Goal: Task Accomplishment & Management: Manage account settings

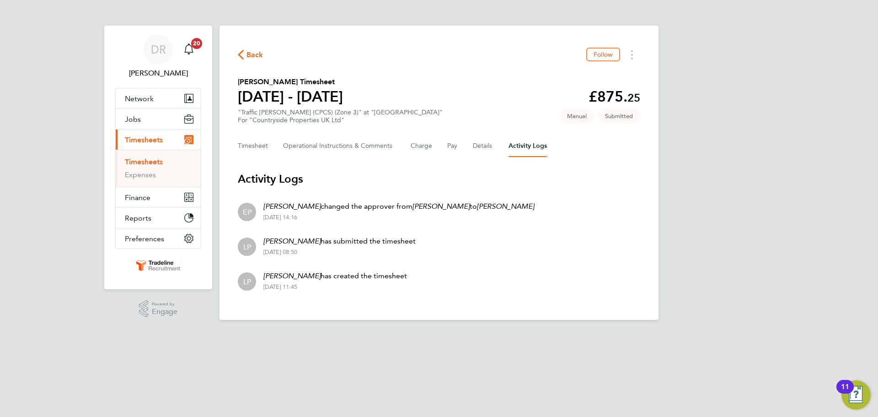
click at [157, 160] on link "Timesheets" at bounding box center [144, 161] width 38 height 9
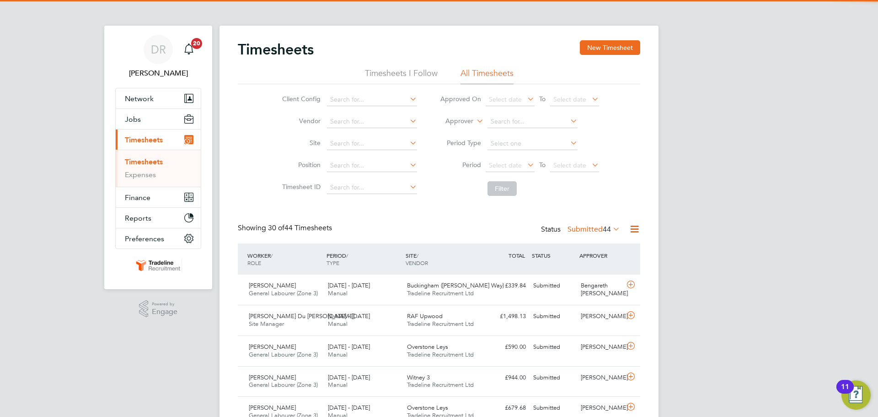
click at [459, 118] on label "Approver" at bounding box center [452, 121] width 41 height 9
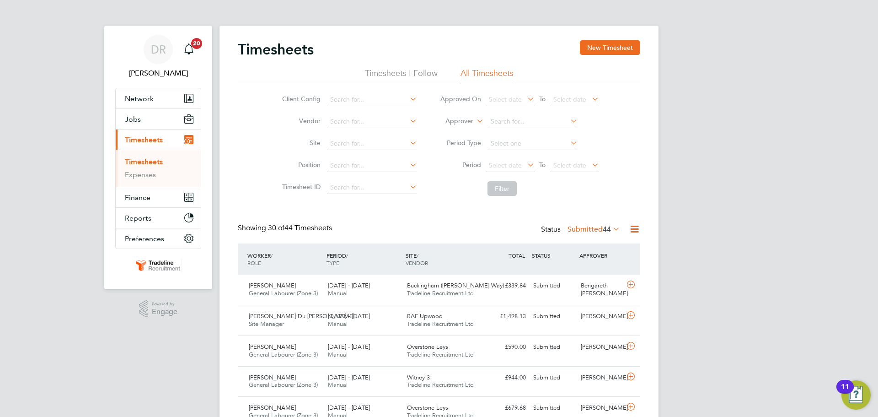
click at [458, 127] on li "Worker" at bounding box center [450, 132] width 45 height 12
click at [519, 119] on input at bounding box center [533, 121] width 90 height 13
click at [593, 49] on button "New Timesheet" at bounding box center [610, 47] width 60 height 15
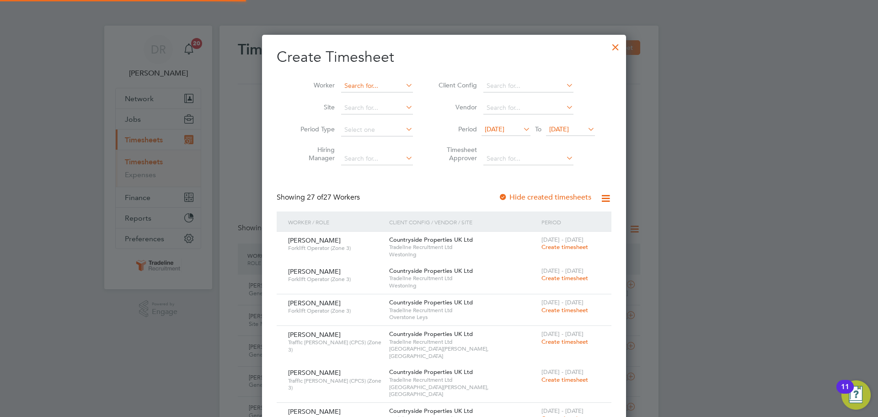
click at [392, 84] on input at bounding box center [377, 86] width 72 height 13
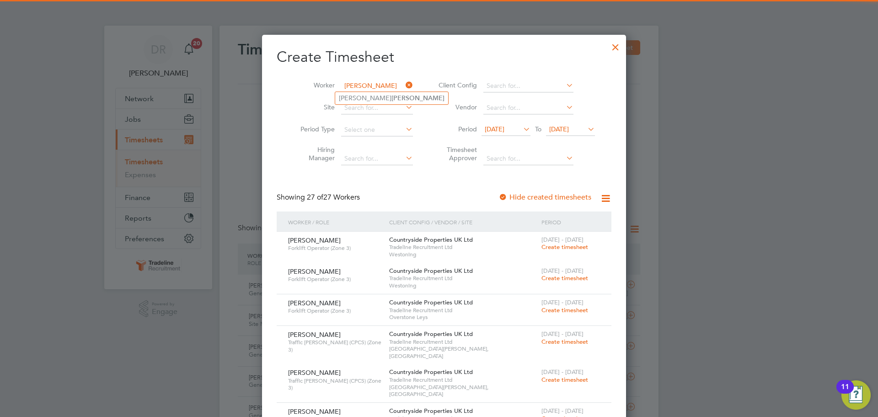
type input "[PERSON_NAME]"
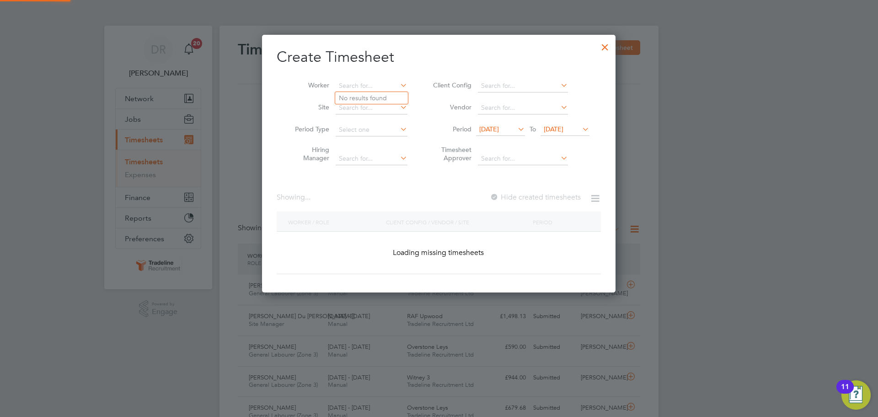
click at [388, 96] on ul "No results found" at bounding box center [372, 98] width 74 height 13
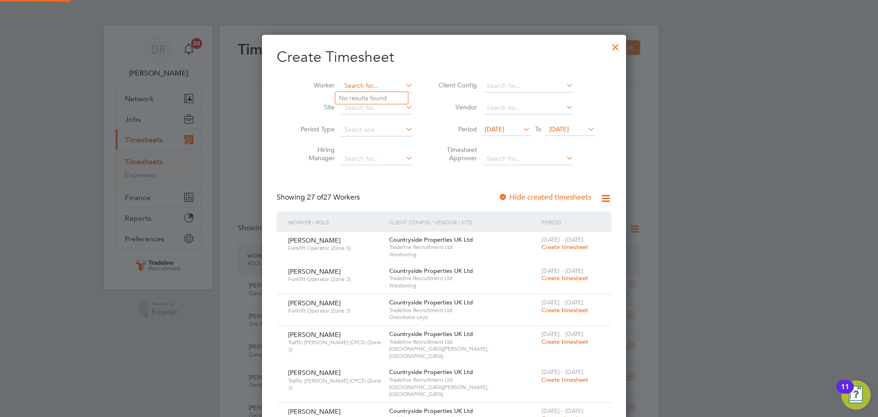
click at [377, 81] on input at bounding box center [377, 86] width 72 height 13
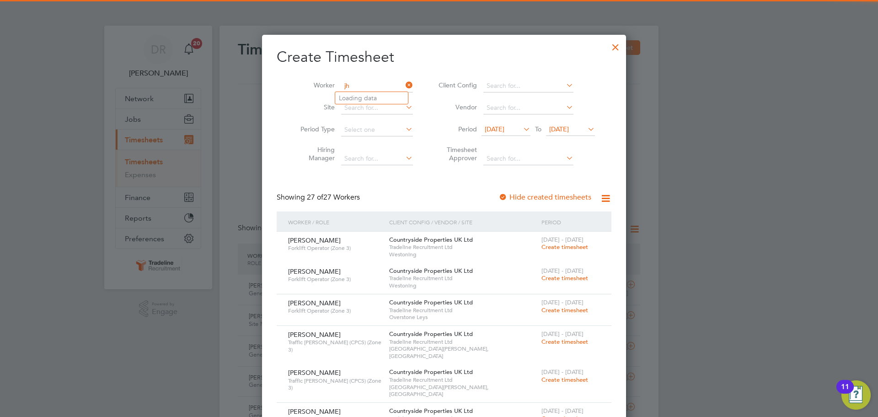
type input "j"
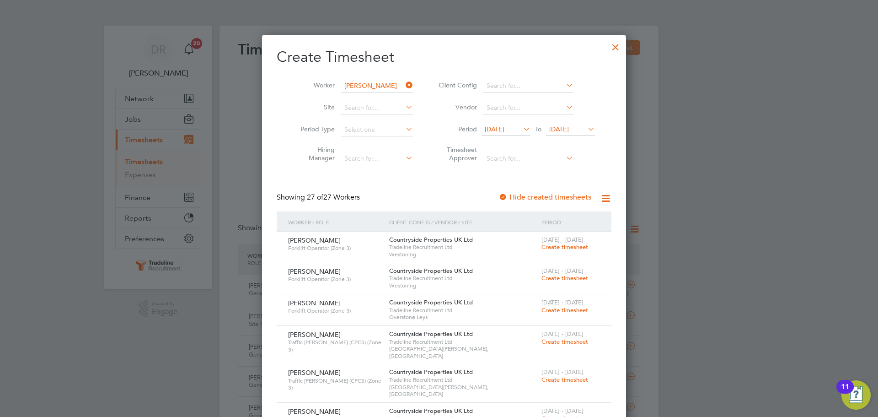
click at [374, 93] on li "[PERSON_NAME]" at bounding box center [391, 98] width 113 height 12
type input "[PERSON_NAME]"
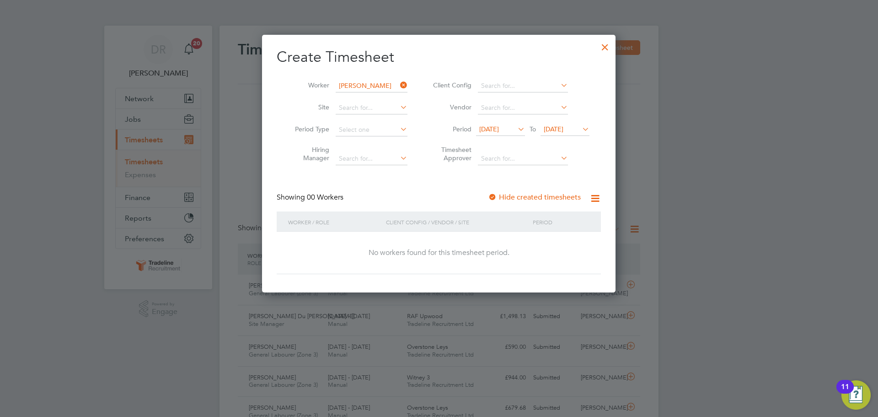
click at [564, 131] on span "[DATE]" at bounding box center [554, 129] width 20 height 8
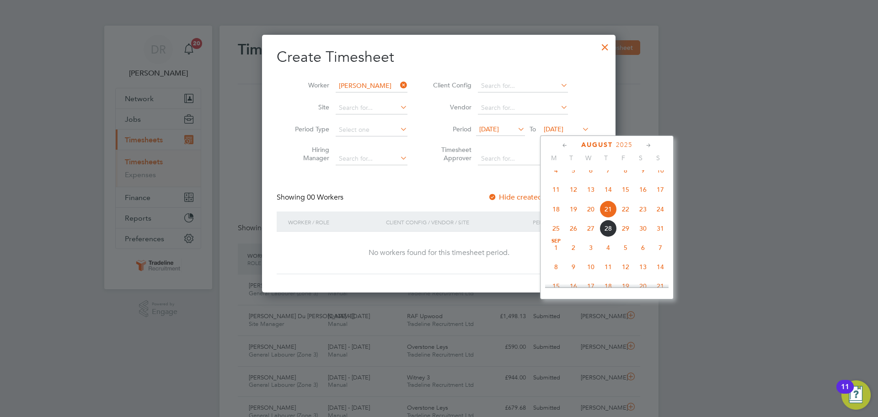
click at [664, 237] on span "31" at bounding box center [660, 228] width 17 height 17
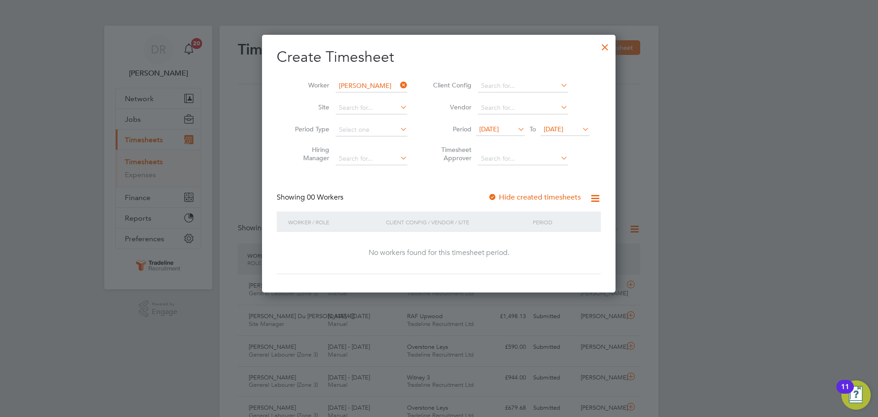
click at [607, 47] on div at bounding box center [605, 45] width 16 height 16
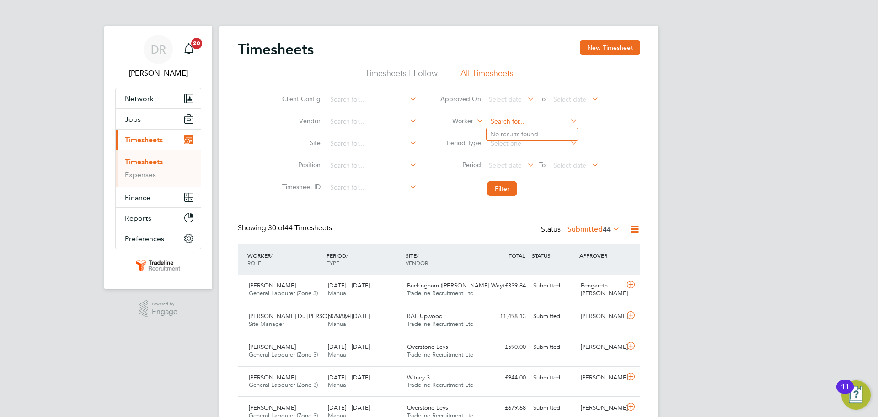
click at [499, 121] on input at bounding box center [533, 121] width 90 height 13
click at [551, 203] on li "[PERSON_NAME] Du [PERSON_NAME]" at bounding box center [536, 209] width 98 height 12
type input "[PERSON_NAME] Du [PERSON_NAME]"
click at [501, 189] on button "Filter" at bounding box center [502, 188] width 29 height 15
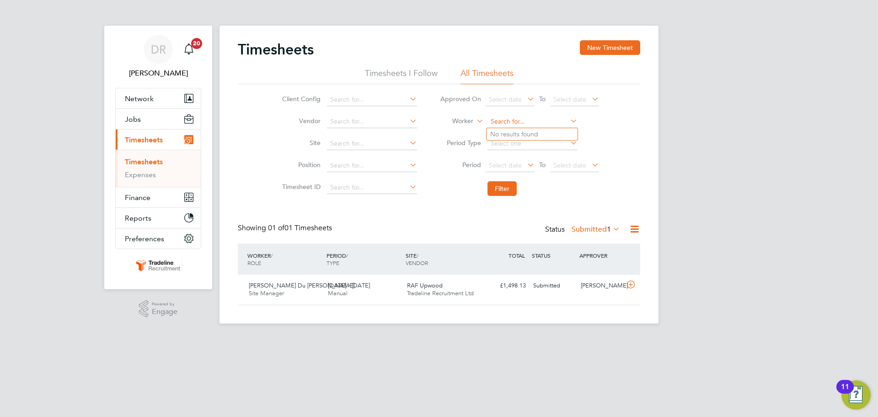
click at [514, 123] on input at bounding box center [533, 121] width 90 height 13
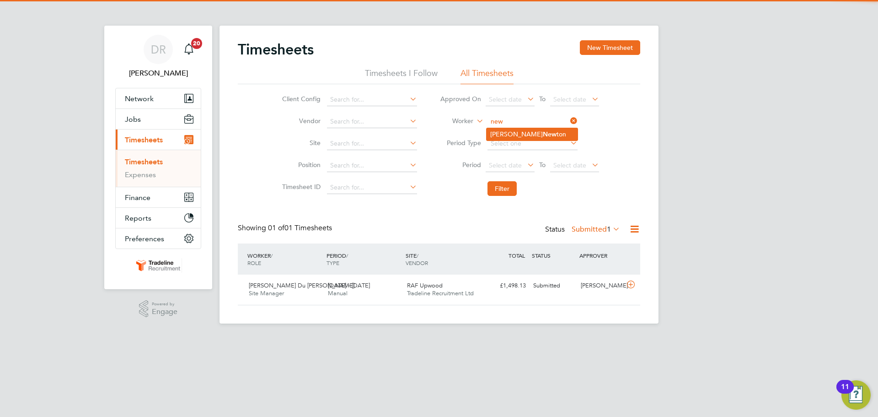
click at [543, 133] on b "New" at bounding box center [550, 134] width 14 height 8
type input "[PERSON_NAME]"
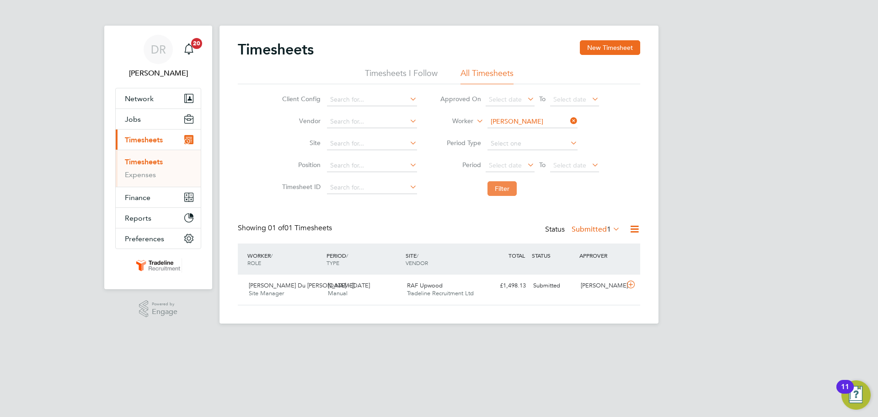
click at [504, 185] on button "Filter" at bounding box center [502, 188] width 29 height 15
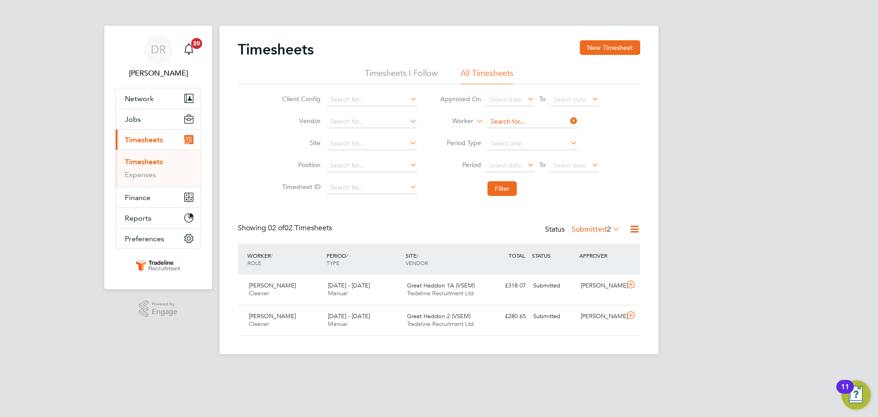
click at [512, 124] on input at bounding box center [533, 121] width 90 height 13
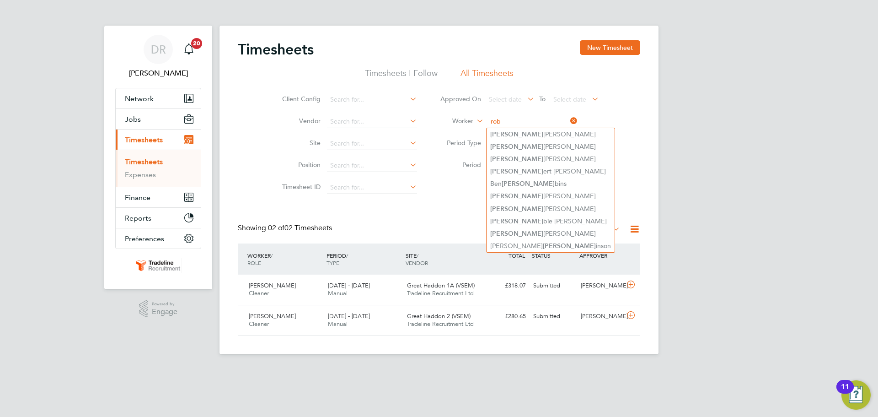
drag, startPoint x: 493, startPoint y: 119, endPoint x: 447, endPoint y: 119, distance: 45.3
click at [447, 119] on li "Worker rob" at bounding box center [520, 122] width 182 height 22
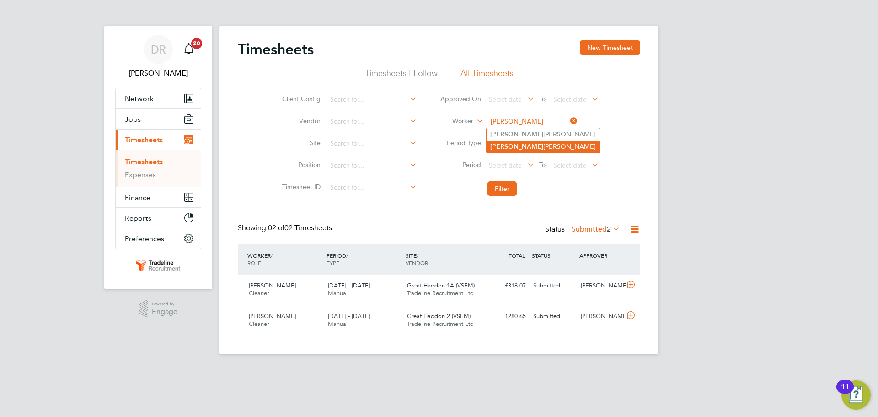
click at [530, 144] on li "[PERSON_NAME]" at bounding box center [543, 146] width 113 height 12
type input "[PERSON_NAME]"
click at [495, 192] on button "Filter" at bounding box center [502, 188] width 29 height 15
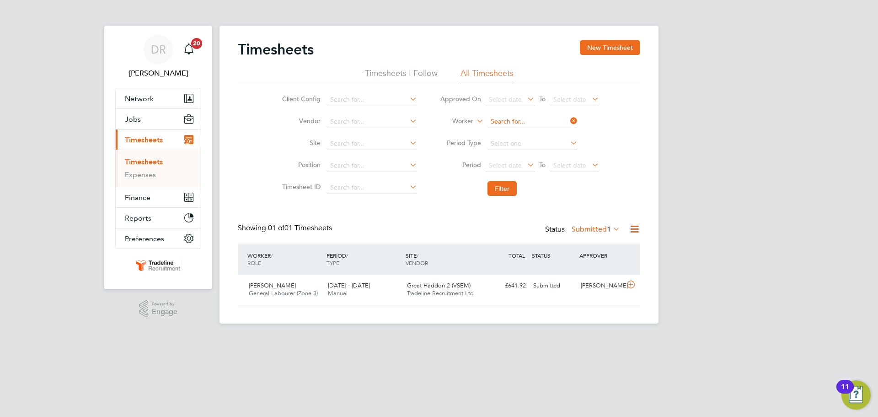
click at [507, 120] on input at bounding box center [533, 121] width 90 height 13
click at [516, 138] on li "[PERSON_NAME]" at bounding box center [532, 134] width 91 height 12
type input "[PERSON_NAME]"
click at [508, 186] on button "Filter" at bounding box center [502, 188] width 29 height 15
click at [508, 124] on input at bounding box center [533, 121] width 90 height 13
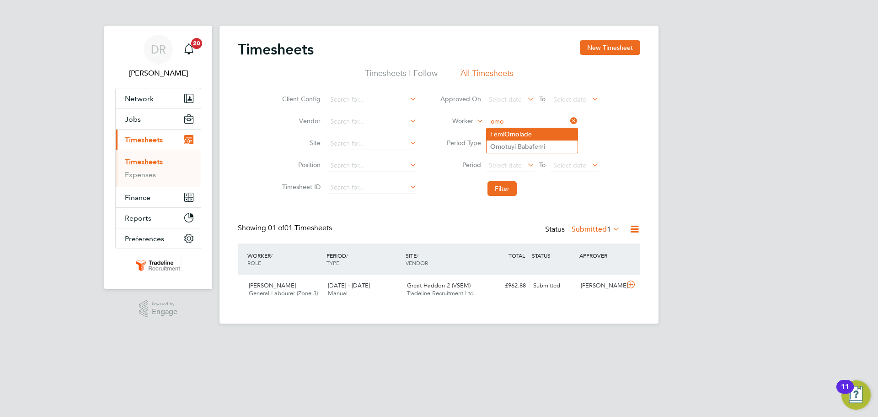
click at [509, 137] on b "Omo" at bounding box center [512, 134] width 15 height 8
type input "[PERSON_NAME]"
click at [506, 172] on li "Period Select date To Select date" at bounding box center [520, 166] width 182 height 22
click at [506, 182] on button "Filter" at bounding box center [502, 188] width 29 height 15
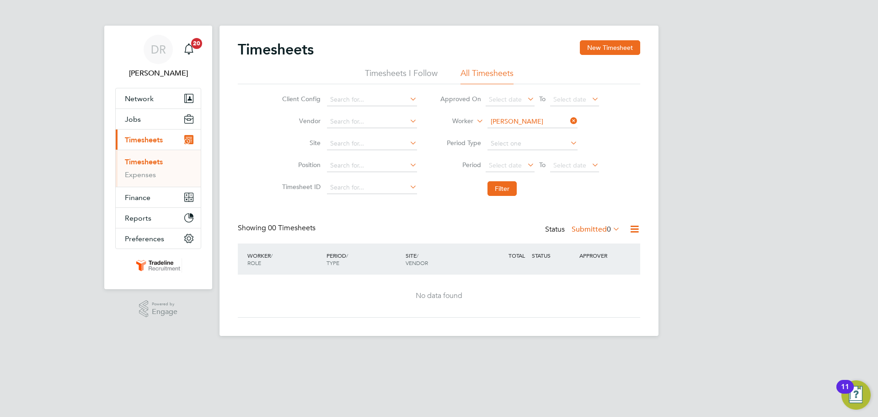
click at [499, 179] on li "Filter" at bounding box center [520, 189] width 182 height 24
click at [499, 190] on button "Filter" at bounding box center [502, 188] width 29 height 15
click at [606, 47] on button "New Timesheet" at bounding box center [610, 47] width 60 height 15
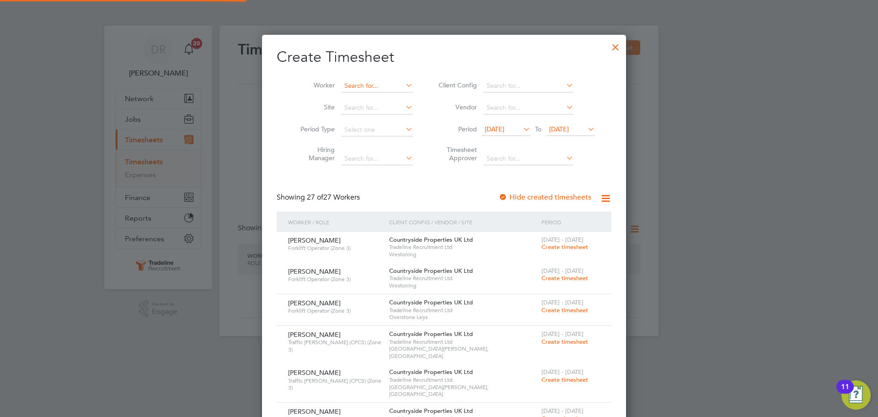
click at [346, 89] on input at bounding box center [377, 86] width 72 height 13
click at [364, 94] on b "Omo" at bounding box center [360, 98] width 15 height 8
type input "[PERSON_NAME]"
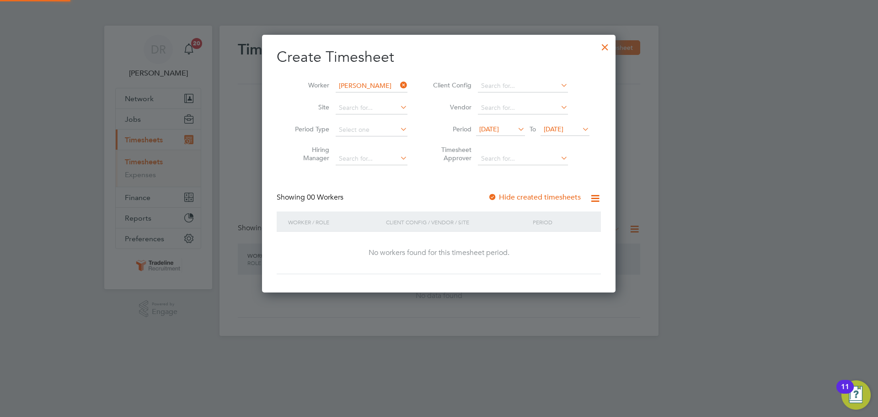
scroll to position [258, 354]
click at [561, 131] on span "[DATE]" at bounding box center [554, 129] width 20 height 8
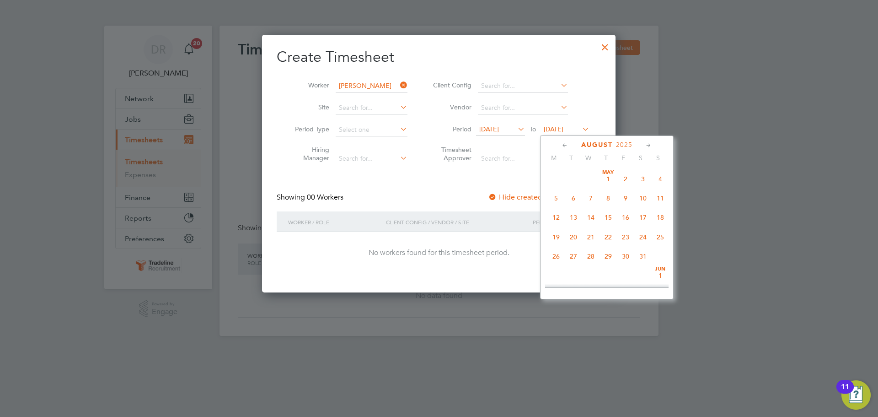
scroll to position [337, 0]
click at [664, 237] on span "31" at bounding box center [660, 228] width 17 height 17
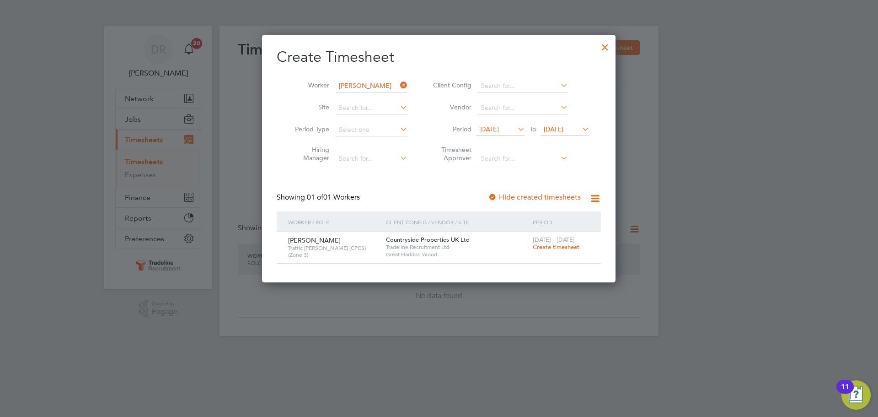
click at [603, 49] on div at bounding box center [605, 45] width 16 height 16
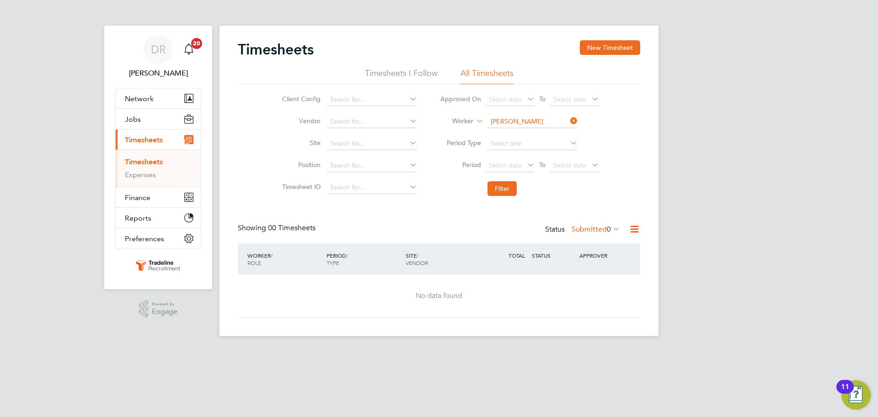
click at [584, 227] on label "Submitted 0" at bounding box center [596, 229] width 48 height 9
click at [592, 241] on li "All" at bounding box center [595, 245] width 42 height 13
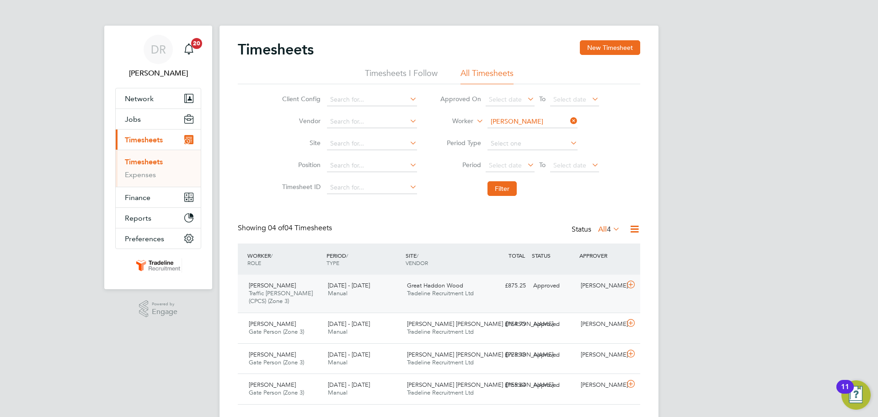
click at [630, 286] on icon at bounding box center [630, 284] width 11 height 7
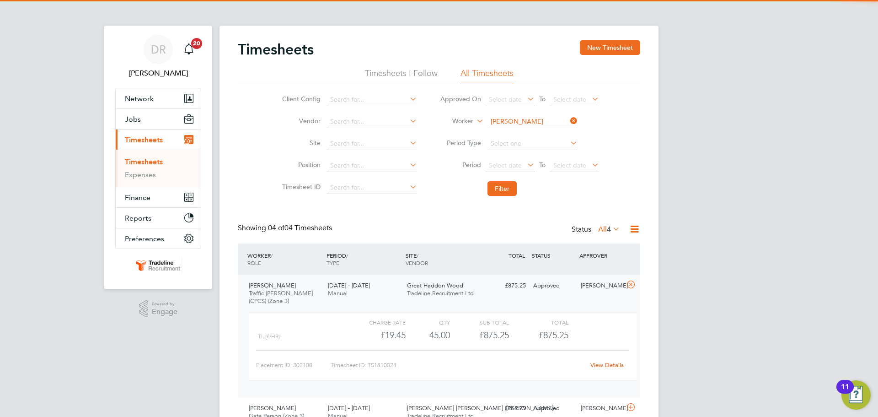
click at [630, 286] on icon at bounding box center [630, 284] width 11 height 7
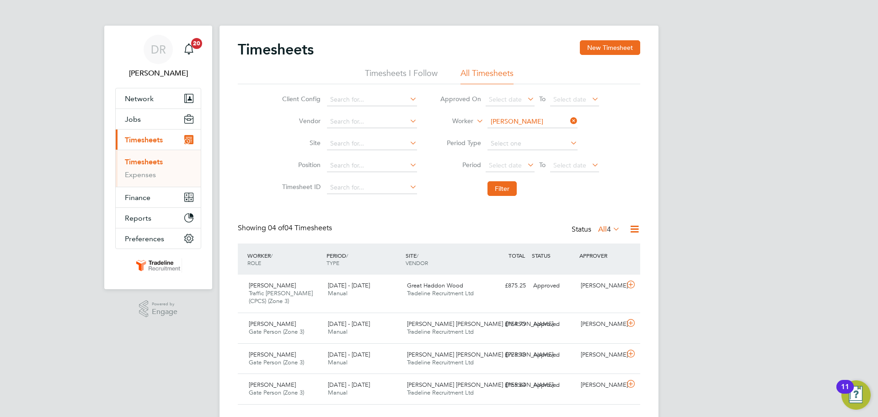
drag, startPoint x: 501, startPoint y: 123, endPoint x: 501, endPoint y: 110, distance: 12.8
click at [501, 123] on input "[PERSON_NAME]" at bounding box center [533, 121] width 90 height 13
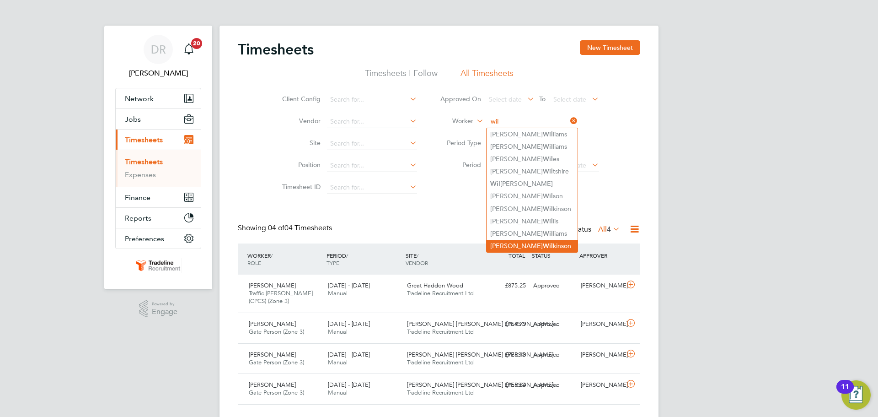
click at [532, 240] on li "[PERSON_NAME] [PERSON_NAME]" at bounding box center [532, 246] width 91 height 12
type input "[PERSON_NAME]"
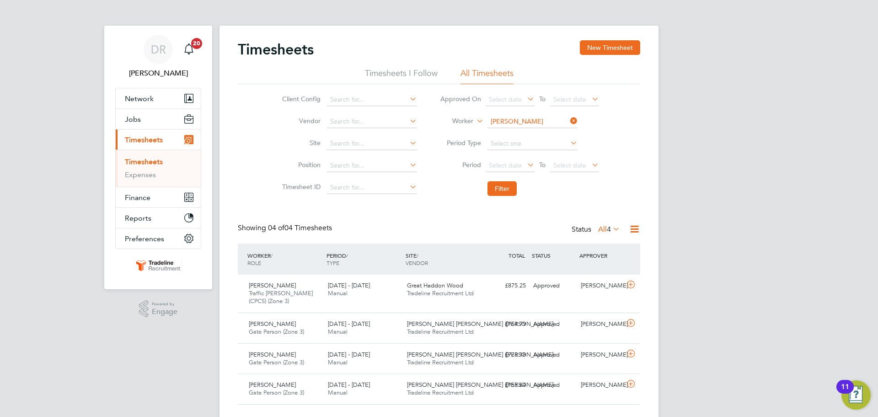
click at [508, 196] on li "Filter" at bounding box center [520, 189] width 182 height 24
click at [507, 193] on button "Filter" at bounding box center [502, 188] width 29 height 15
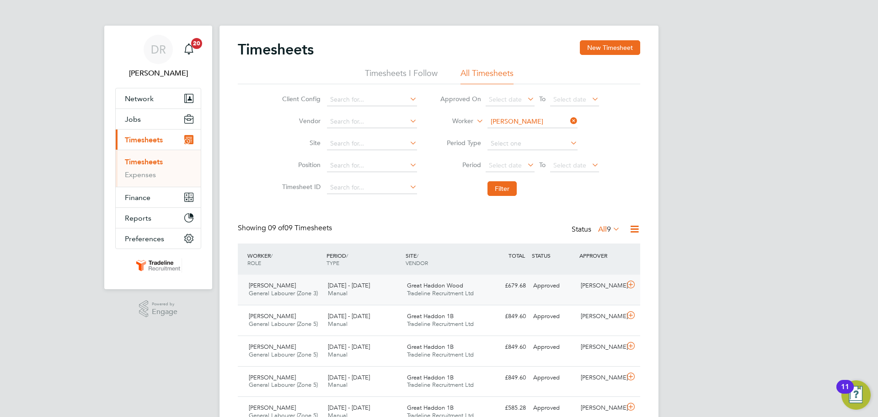
click at [635, 288] on icon at bounding box center [630, 284] width 11 height 7
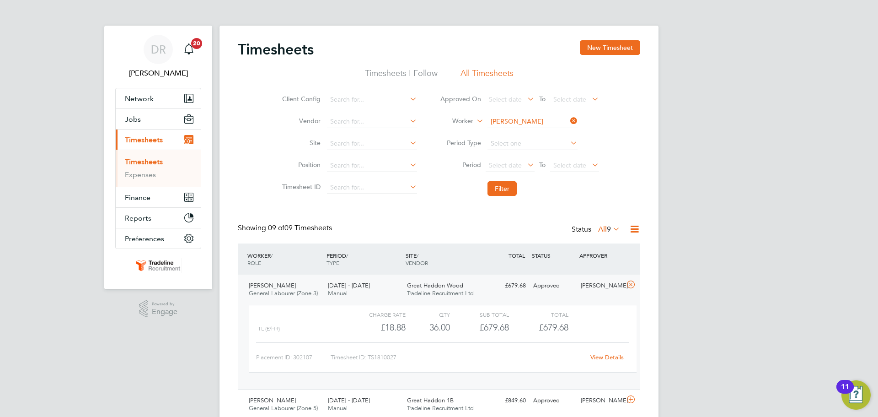
click at [491, 118] on input "[PERSON_NAME]" at bounding box center [533, 121] width 90 height 13
click at [543, 133] on b "Will" at bounding box center [549, 134] width 12 height 8
type input "[PERSON_NAME]"
click at [502, 191] on button "Filter" at bounding box center [502, 188] width 29 height 15
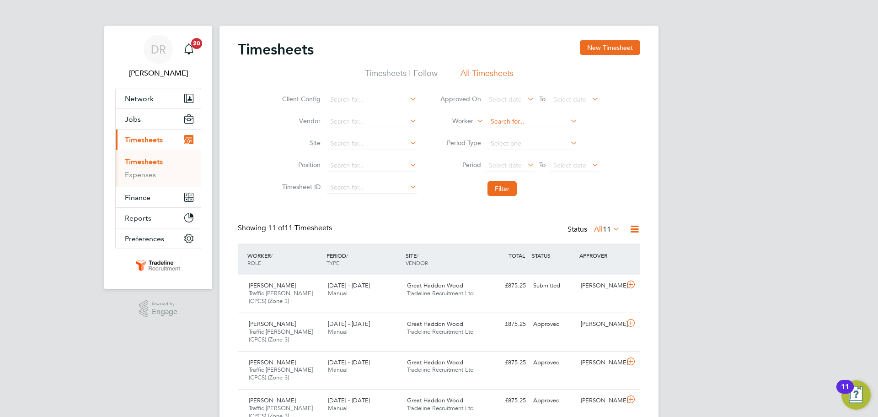
click at [518, 119] on input at bounding box center [533, 121] width 90 height 13
click at [543, 144] on b "Simp" at bounding box center [550, 147] width 15 height 8
type input "[PERSON_NAME]"
click at [509, 191] on button "Filter" at bounding box center [502, 188] width 29 height 15
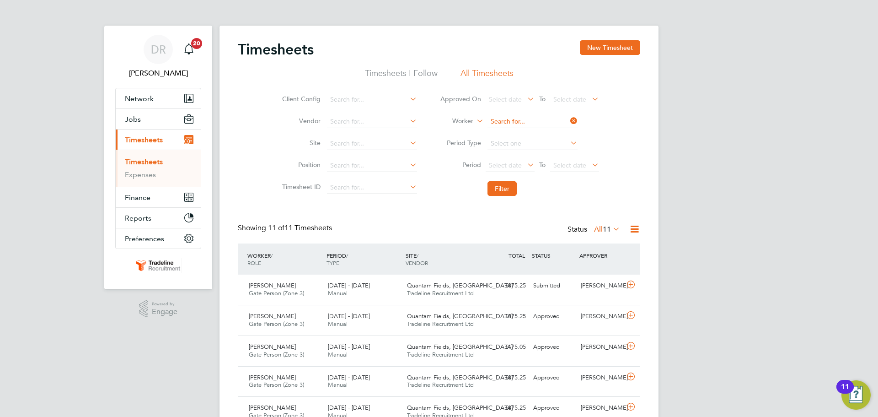
click at [536, 121] on input at bounding box center [533, 121] width 90 height 13
click at [543, 156] on b "Cos" at bounding box center [548, 159] width 11 height 8
type input "[PERSON_NAME]"
click at [509, 188] on button "Filter" at bounding box center [502, 188] width 29 height 15
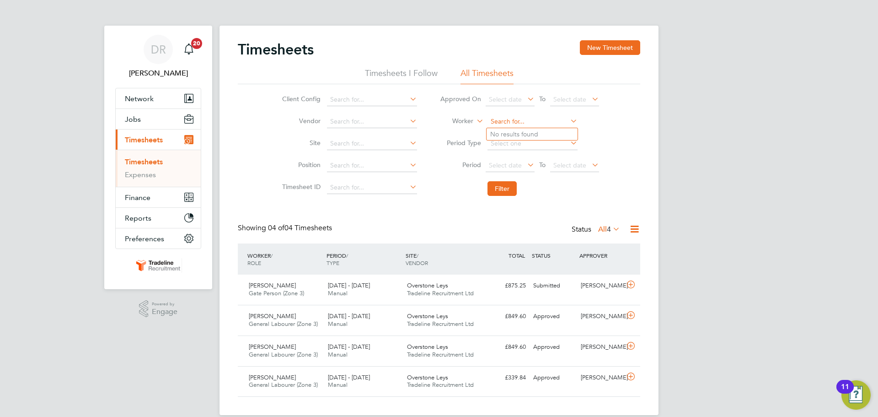
click at [516, 121] on input at bounding box center [533, 121] width 90 height 13
click at [543, 143] on b "Ianc" at bounding box center [549, 147] width 12 height 8
type input "[PERSON_NAME]"
click at [511, 187] on button "Filter" at bounding box center [502, 188] width 29 height 15
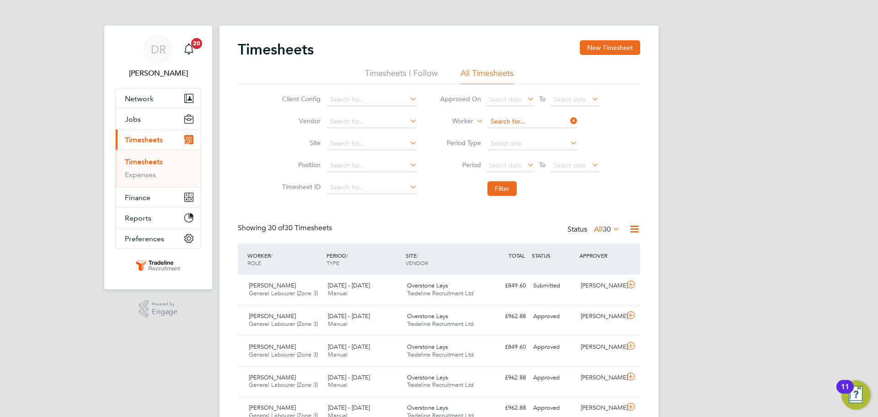
click at [500, 122] on input at bounding box center [533, 121] width 90 height 13
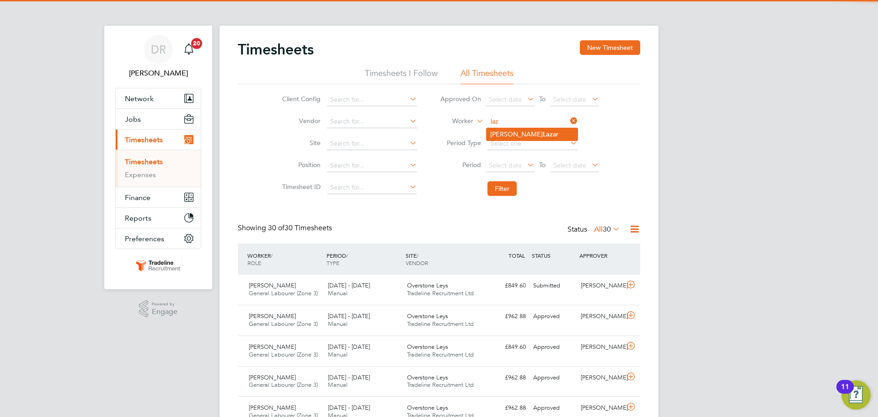
click at [501, 130] on li "[PERSON_NAME] ar" at bounding box center [532, 134] width 91 height 12
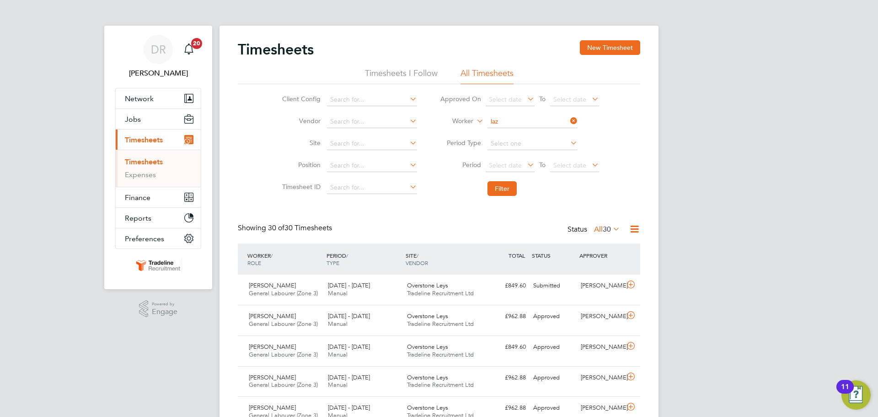
type input "Florin-[PERSON_NAME]"
click at [499, 187] on button "Filter" at bounding box center [502, 188] width 29 height 15
click at [515, 124] on input at bounding box center [533, 121] width 90 height 13
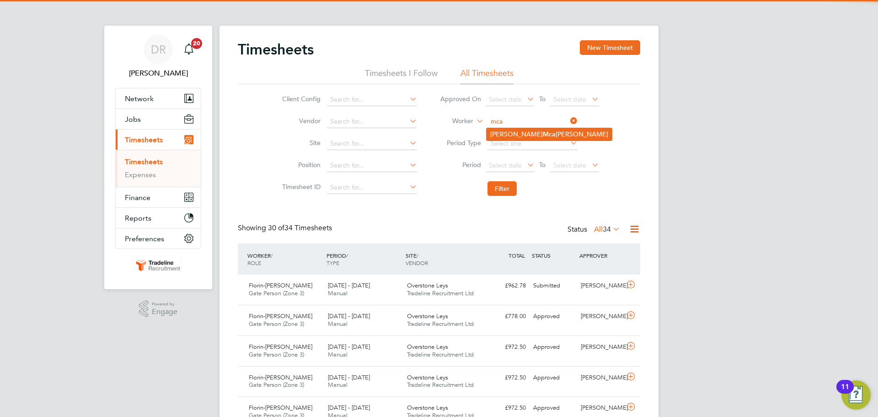
click at [513, 130] on li "[PERSON_NAME] [PERSON_NAME]" at bounding box center [549, 134] width 125 height 12
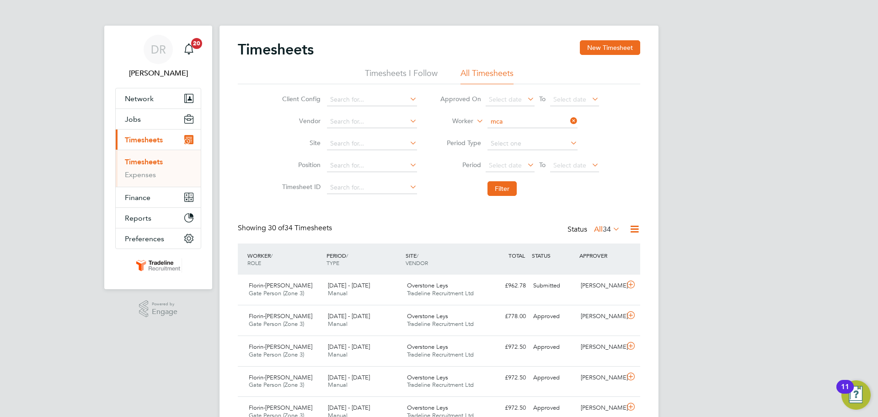
type input "[PERSON_NAME]"
click at [499, 189] on button "Filter" at bounding box center [502, 188] width 29 height 15
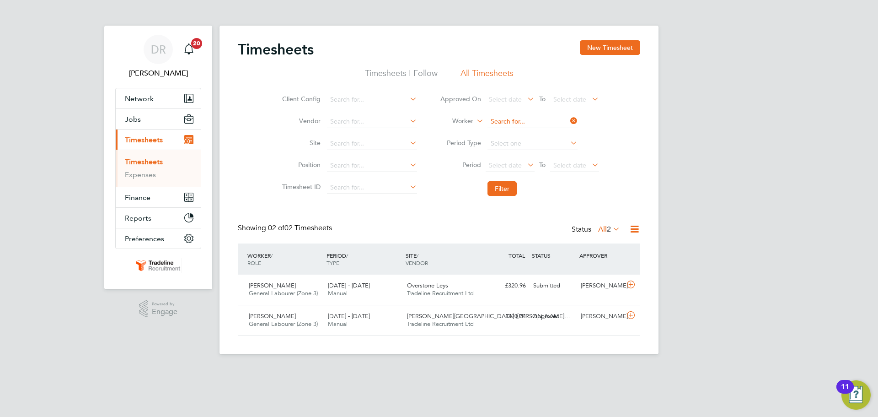
click at [509, 118] on input at bounding box center [533, 121] width 90 height 13
click at [543, 135] on b "Net" at bounding box center [548, 134] width 11 height 8
type input "[PERSON_NAME]"
click at [506, 187] on button "Filter" at bounding box center [502, 188] width 29 height 15
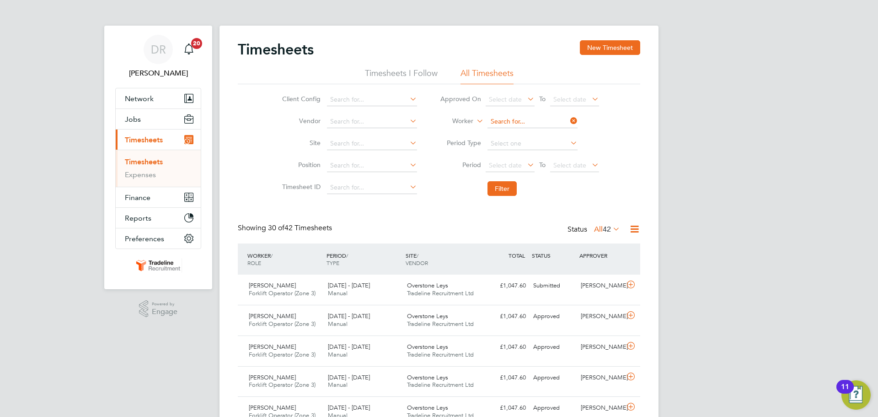
click at [521, 119] on input at bounding box center [533, 121] width 90 height 13
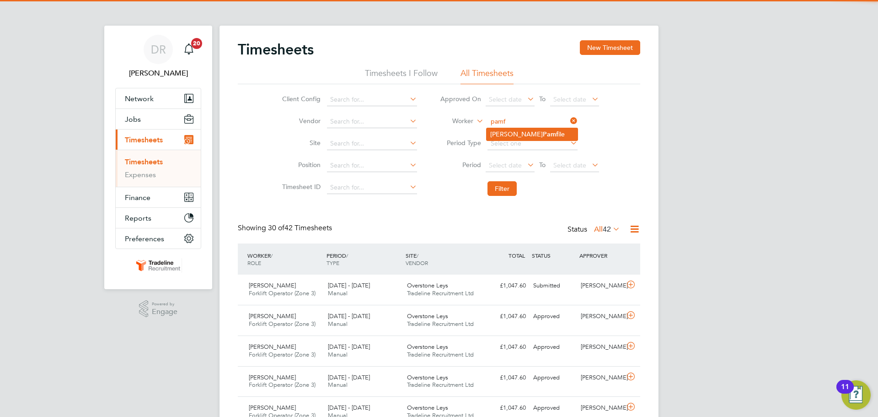
click at [520, 131] on li "[PERSON_NAME] ile" at bounding box center [532, 134] width 91 height 12
type input "Aurelian-[PERSON_NAME]"
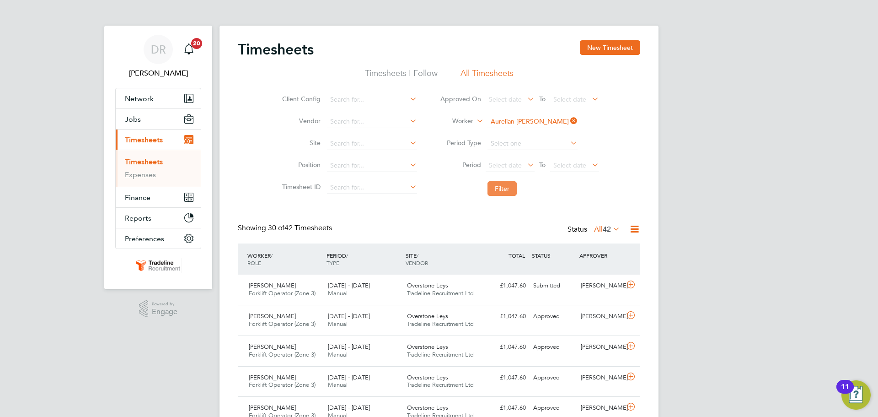
click at [493, 194] on button "Filter" at bounding box center [502, 188] width 29 height 15
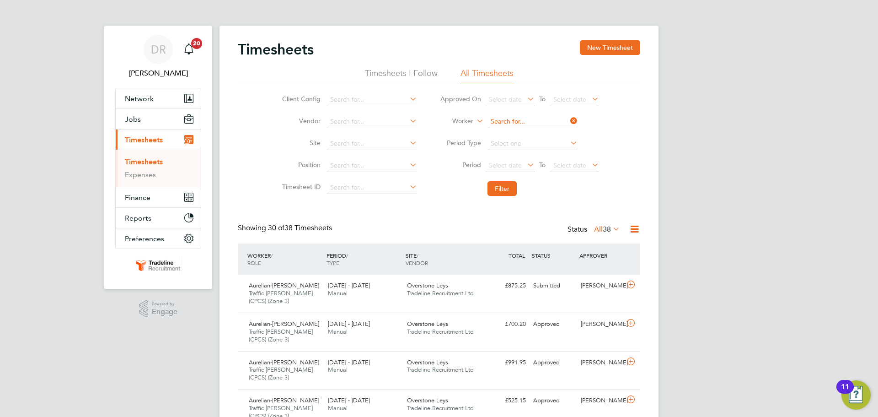
click at [504, 121] on input at bounding box center [533, 121] width 90 height 13
click at [543, 160] on b "Seb" at bounding box center [548, 159] width 11 height 8
type input "[PERSON_NAME]"
click at [508, 191] on button "Filter" at bounding box center [502, 188] width 29 height 15
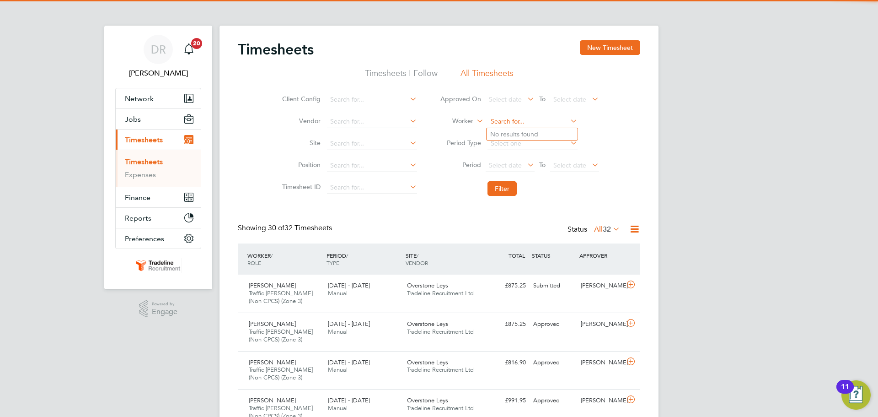
click at [514, 120] on input at bounding box center [533, 121] width 90 height 13
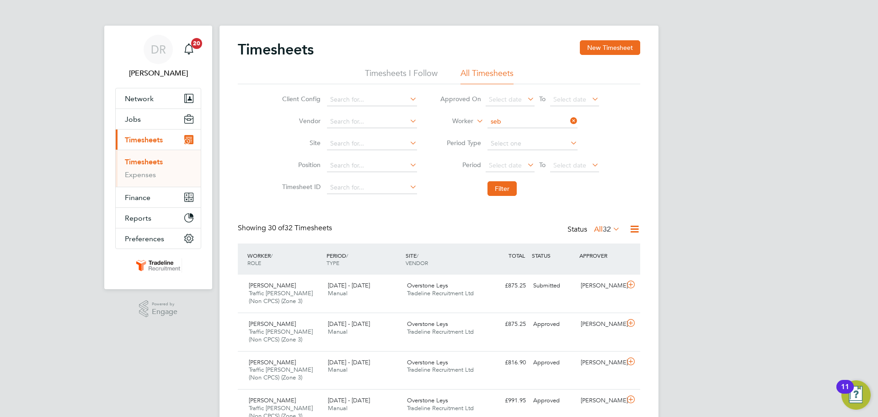
click at [543, 168] on b "Seb" at bounding box center [548, 171] width 11 height 8
type input "[PERSON_NAME]"
click at [508, 185] on button "Filter" at bounding box center [502, 188] width 29 height 15
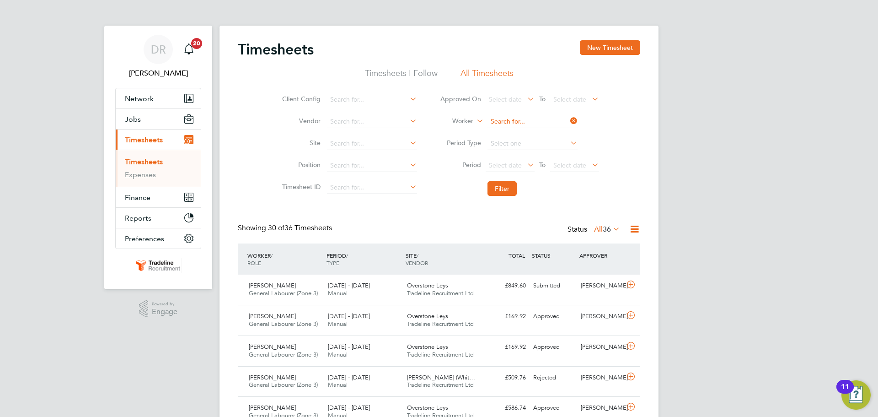
click at [514, 119] on input at bounding box center [533, 121] width 90 height 13
click at [543, 132] on b "Serb" at bounding box center [550, 134] width 14 height 8
type input "[PERSON_NAME]"
click at [506, 186] on button "Filter" at bounding box center [502, 188] width 29 height 15
click at [515, 118] on input at bounding box center [533, 121] width 90 height 13
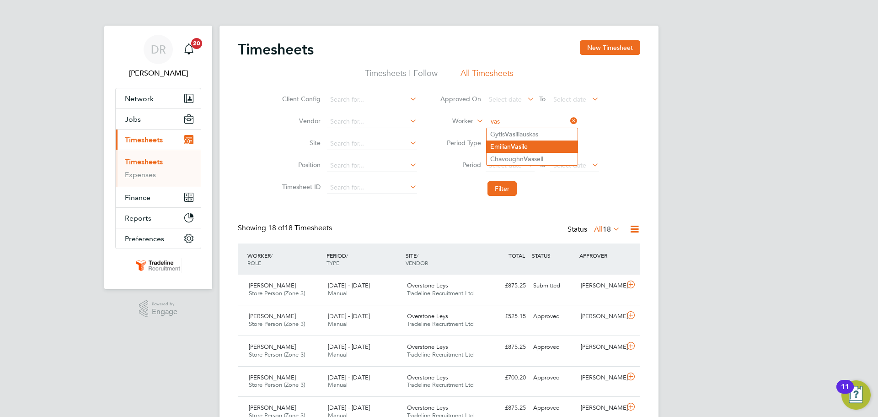
click at [527, 143] on li "[PERSON_NAME] ile" at bounding box center [532, 146] width 91 height 12
type input "[PERSON_NAME]"
click at [509, 187] on button "Filter" at bounding box center [502, 188] width 29 height 15
click at [522, 123] on input at bounding box center [533, 121] width 90 height 13
click at [516, 155] on li "[DEMOGRAPHIC_DATA] War dell" at bounding box center [532, 159] width 91 height 12
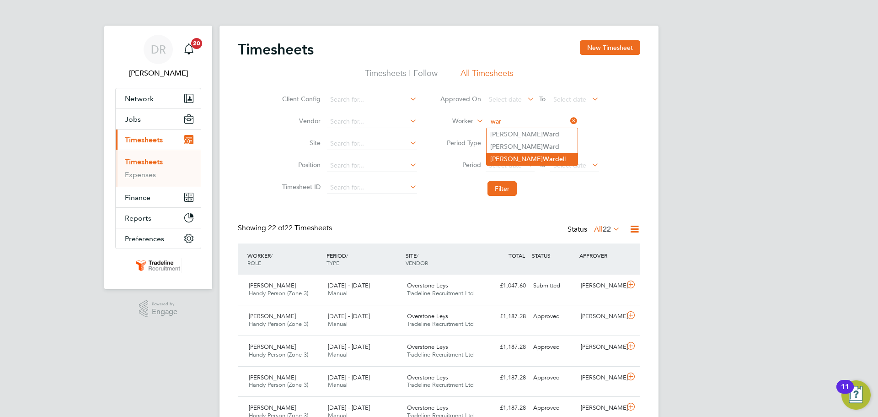
type input "[PERSON_NAME]"
click at [498, 187] on button "Filter" at bounding box center [502, 188] width 29 height 15
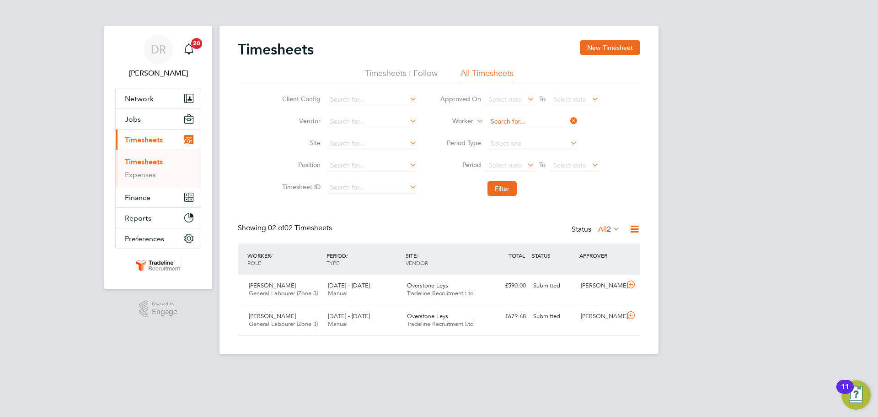
click at [511, 120] on input at bounding box center [533, 121] width 90 height 13
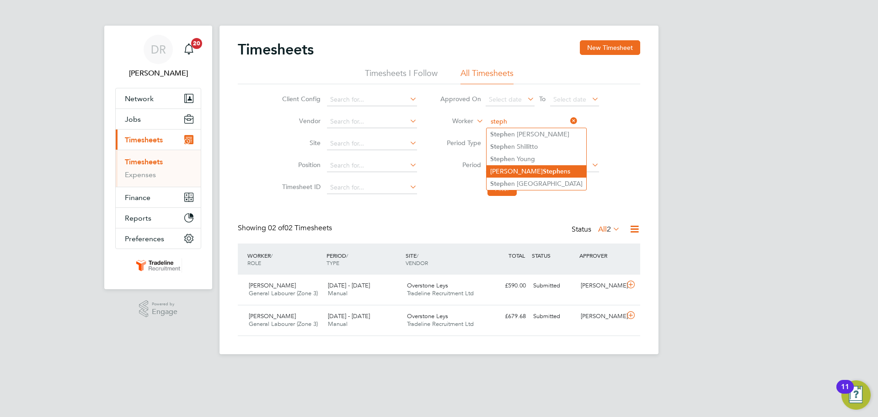
click at [543, 167] on b "Steph" at bounding box center [551, 171] width 17 height 8
type input "[PERSON_NAME]"
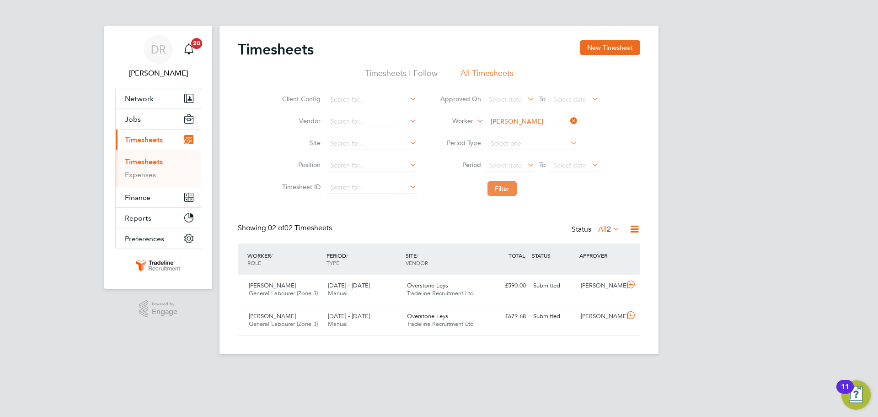
click at [513, 188] on button "Filter" at bounding box center [502, 188] width 29 height 15
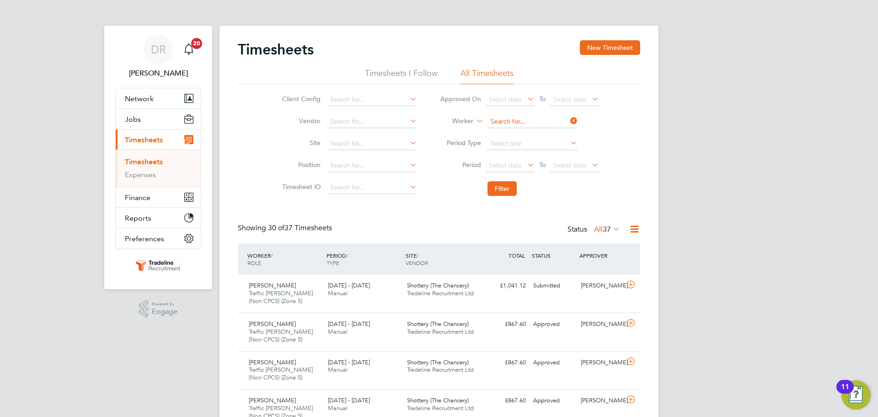
click at [517, 121] on input at bounding box center [533, 121] width 90 height 13
click at [521, 138] on li "[PERSON_NAME]" at bounding box center [543, 134] width 113 height 12
type input "[PERSON_NAME]"
click at [509, 189] on button "Filter" at bounding box center [502, 188] width 29 height 15
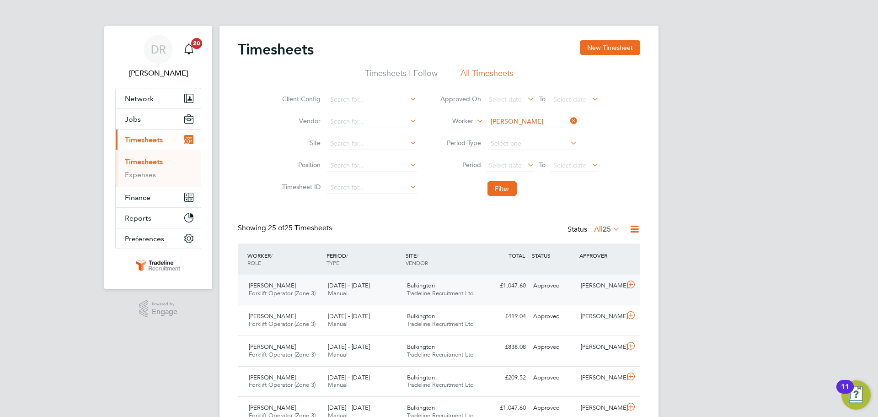
click at [633, 285] on icon at bounding box center [630, 284] width 11 height 7
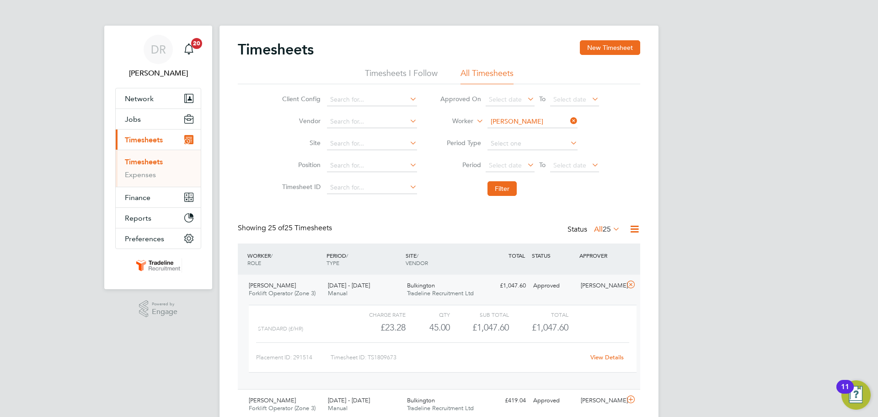
click at [512, 119] on input "[PERSON_NAME]" at bounding box center [533, 121] width 90 height 13
click at [501, 129] on li "[PERSON_NAME]" at bounding box center [543, 134] width 113 height 12
type input "[PERSON_NAME]"
click at [494, 189] on button "Filter" at bounding box center [502, 188] width 29 height 15
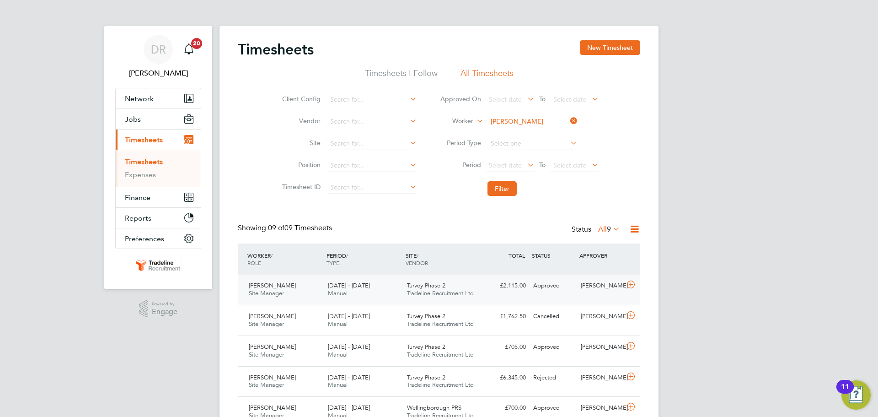
click at [630, 281] on icon at bounding box center [630, 284] width 11 height 7
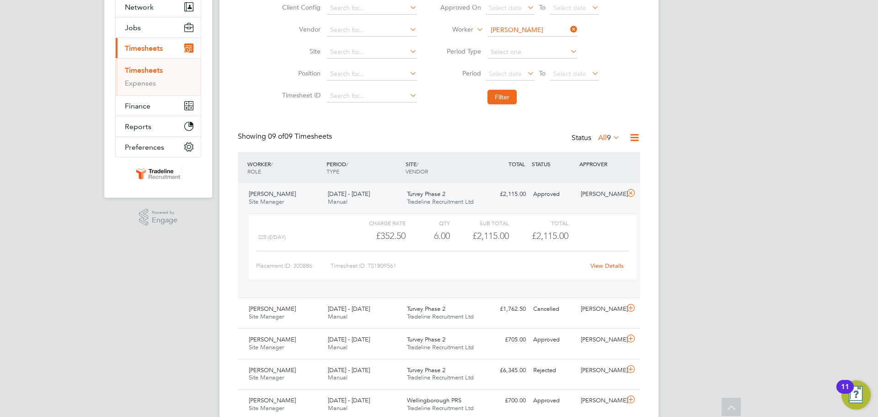
click at [609, 266] on link "View Details" at bounding box center [607, 266] width 33 height 8
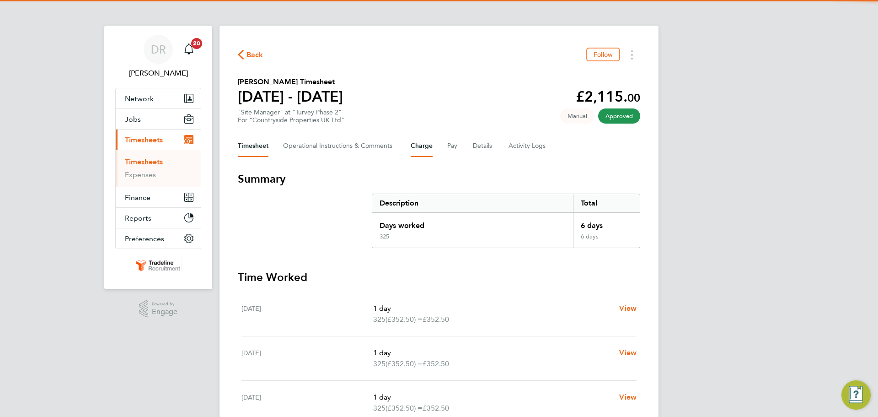
click at [417, 145] on button "Charge" at bounding box center [422, 146] width 22 height 22
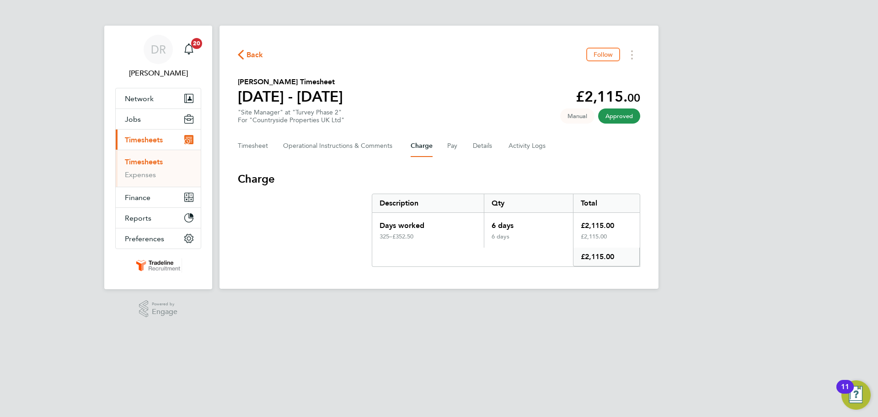
click at [444, 145] on div "Timesheet Operational Instructions & Comments Charge Pay Details Activity Logs" at bounding box center [439, 146] width 403 height 22
click at [255, 144] on button "Timesheet" at bounding box center [253, 146] width 31 height 22
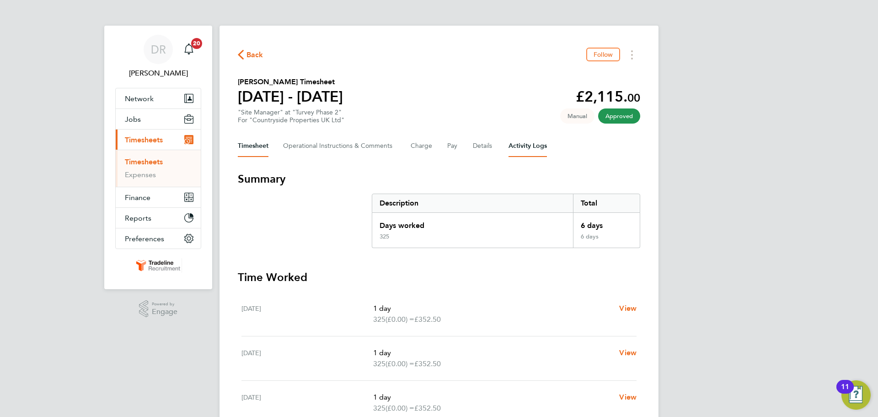
click at [522, 147] on Logs-tab "Activity Logs" at bounding box center [528, 146] width 38 height 22
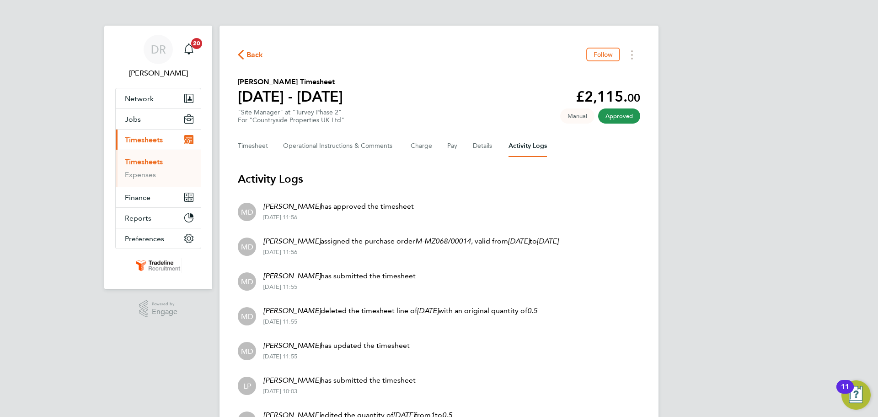
click at [154, 165] on link "Timesheets" at bounding box center [144, 161] width 38 height 9
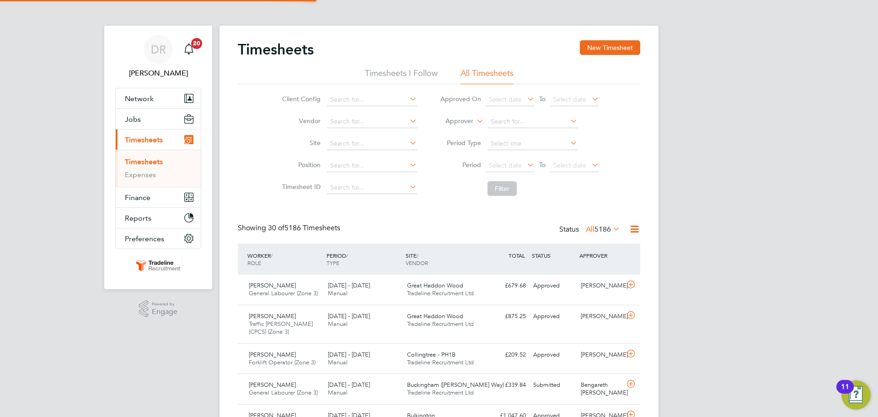
click at [453, 120] on label "Approver" at bounding box center [452, 121] width 41 height 9
click at [450, 131] on li "Worker" at bounding box center [450, 132] width 45 height 12
click at [517, 121] on input at bounding box center [533, 121] width 90 height 13
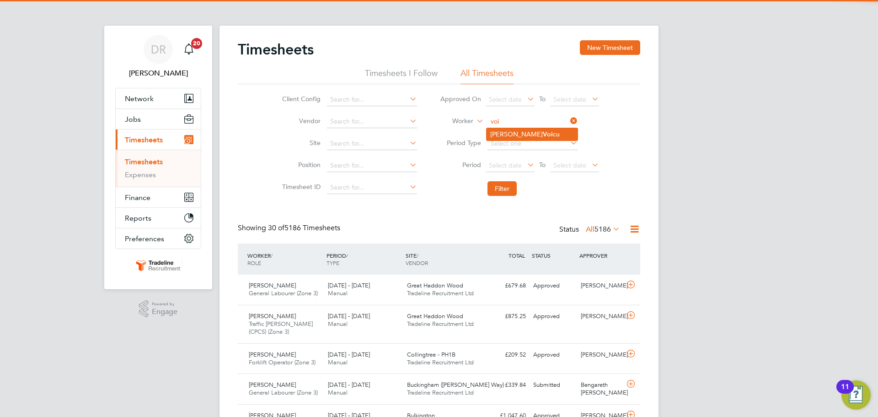
click at [543, 130] on b "Voi" at bounding box center [548, 134] width 10 height 8
type input "[PERSON_NAME]"
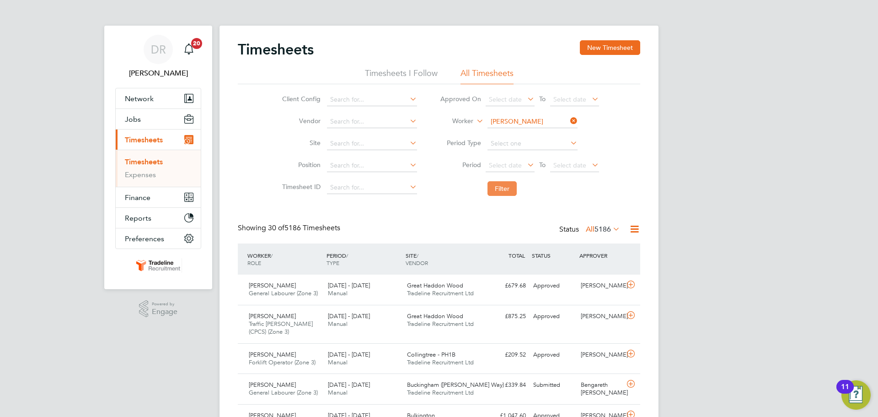
click at [494, 188] on button "Filter" at bounding box center [502, 188] width 29 height 15
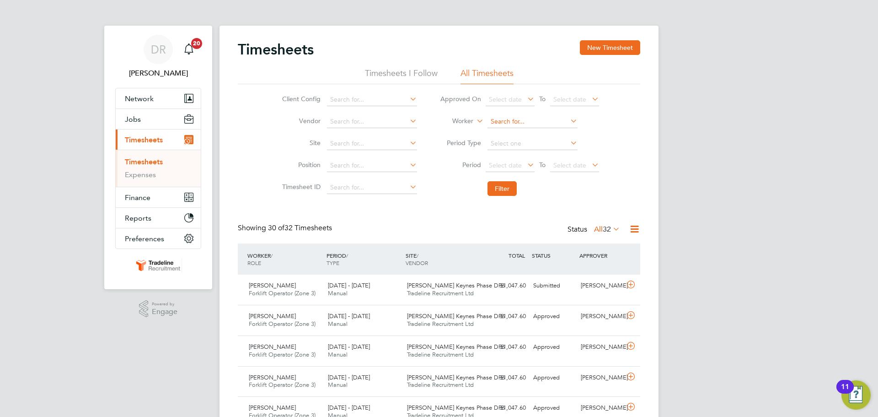
click at [514, 118] on input at bounding box center [533, 121] width 90 height 13
click at [534, 133] on li "Jaroslaw Grot kowski" at bounding box center [550, 134] width 126 height 12
type input "[PERSON_NAME]"
click at [500, 193] on button "Filter" at bounding box center [502, 188] width 29 height 15
click at [535, 119] on input at bounding box center [533, 121] width 90 height 13
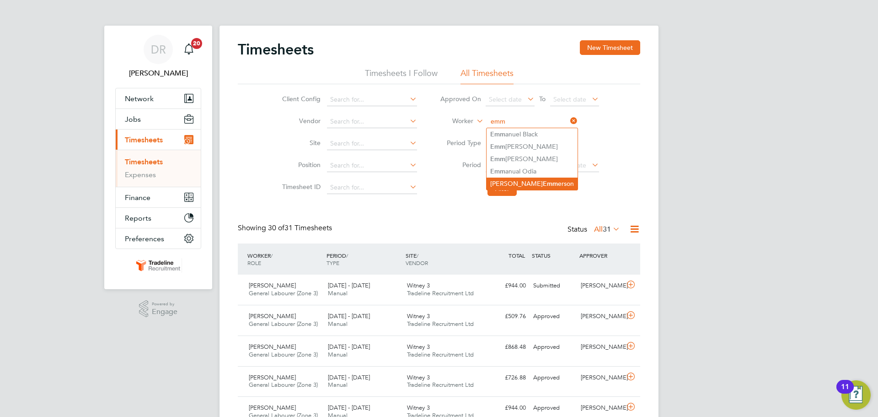
click at [535, 179] on li "James Emm erson" at bounding box center [532, 184] width 91 height 12
type input "[PERSON_NAME]"
click at [505, 199] on li "Filter" at bounding box center [520, 189] width 182 height 24
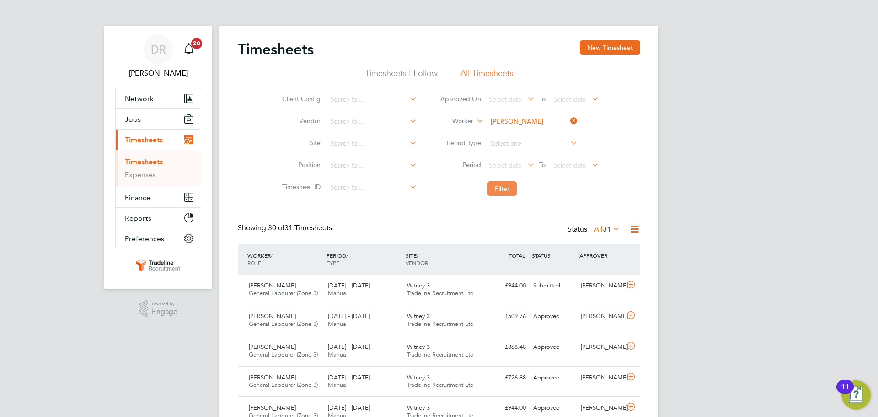
click at [506, 191] on button "Filter" at bounding box center [502, 188] width 29 height 15
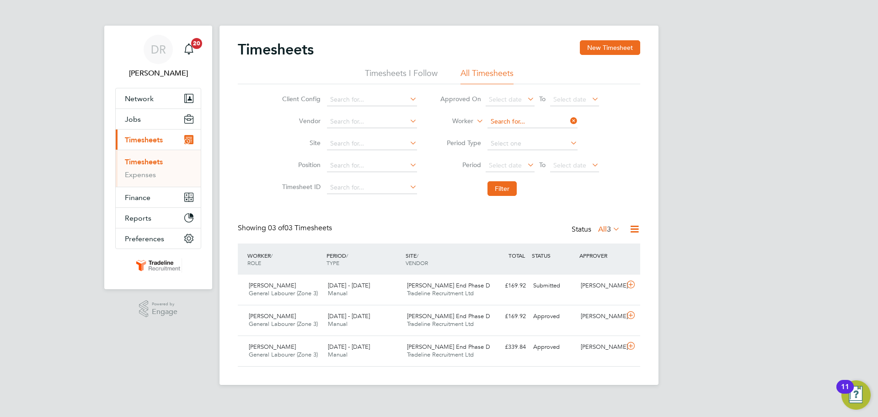
click at [512, 122] on input at bounding box center [533, 121] width 90 height 13
click at [528, 130] on li "Rob Harr is" at bounding box center [545, 134] width 117 height 12
type input "[PERSON_NAME]"
click at [504, 194] on button "Filter" at bounding box center [502, 188] width 29 height 15
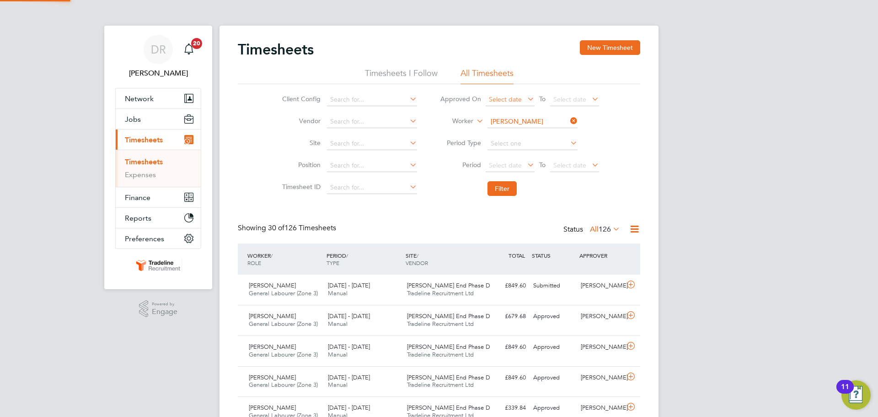
scroll to position [23, 80]
click at [510, 120] on input at bounding box center [533, 121] width 90 height 13
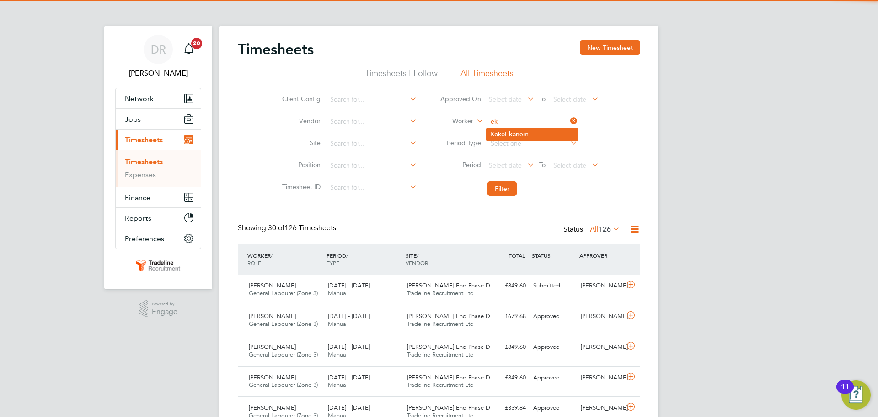
click at [526, 129] on li "Koko Ek anem" at bounding box center [532, 134] width 91 height 12
type input "[PERSON_NAME]"
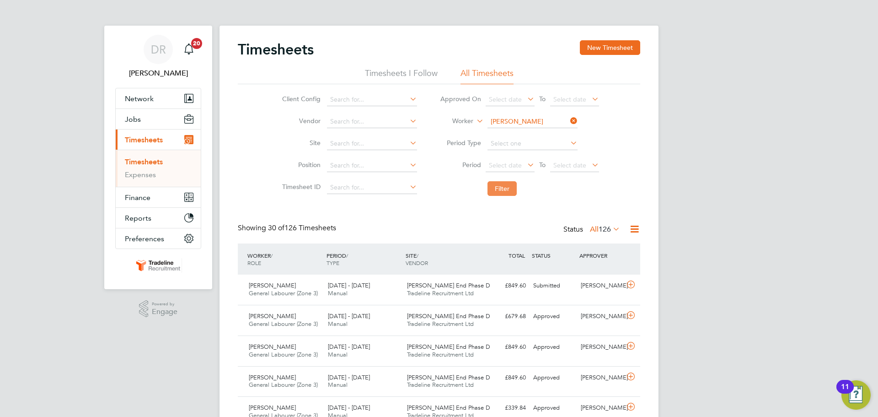
click at [508, 184] on button "Filter" at bounding box center [502, 188] width 29 height 15
